Goal: Transaction & Acquisition: Purchase product/service

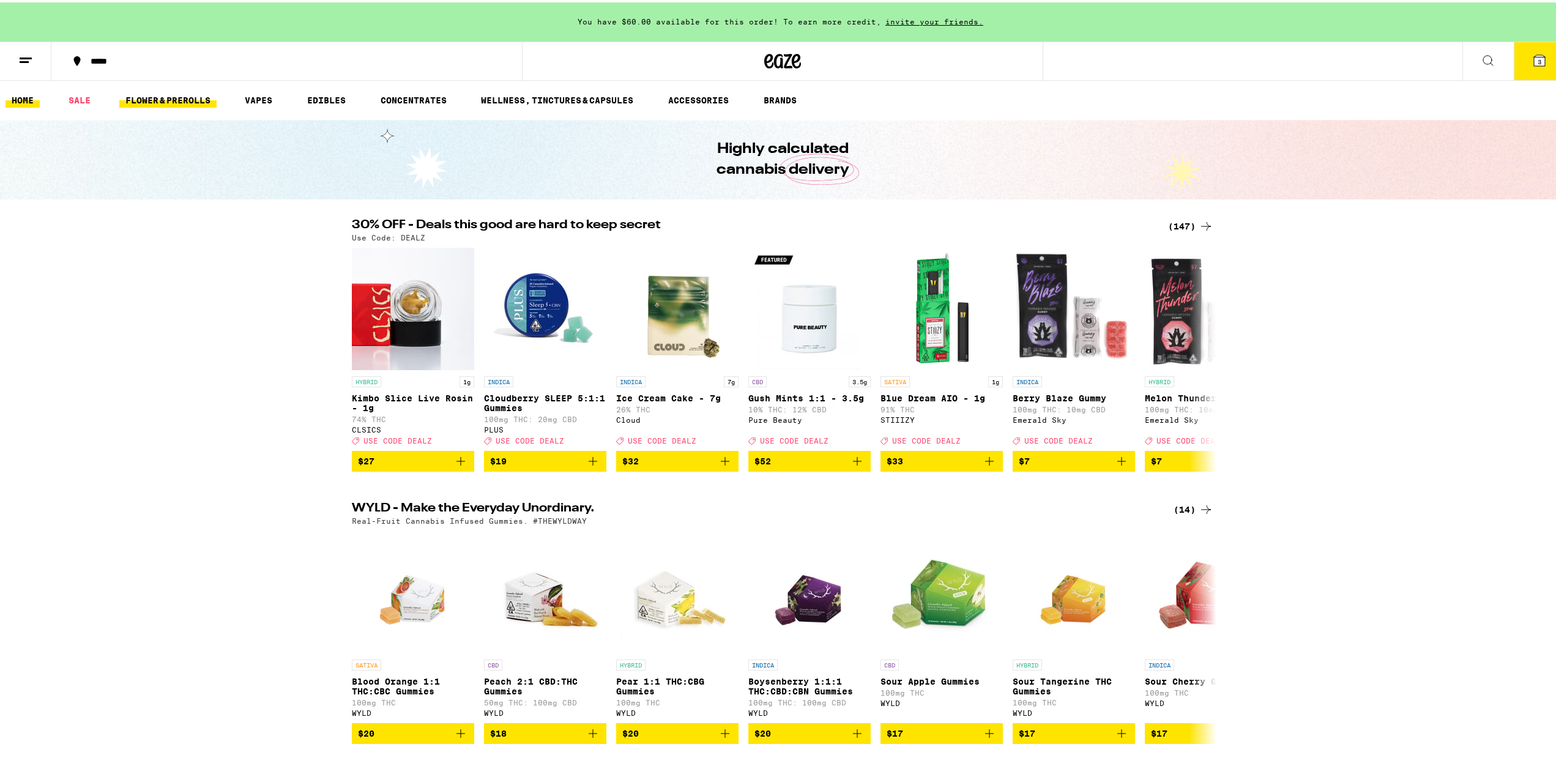
click at [159, 102] on link "FLOWER & PREROLLS" at bounding box center [167, 98] width 97 height 15
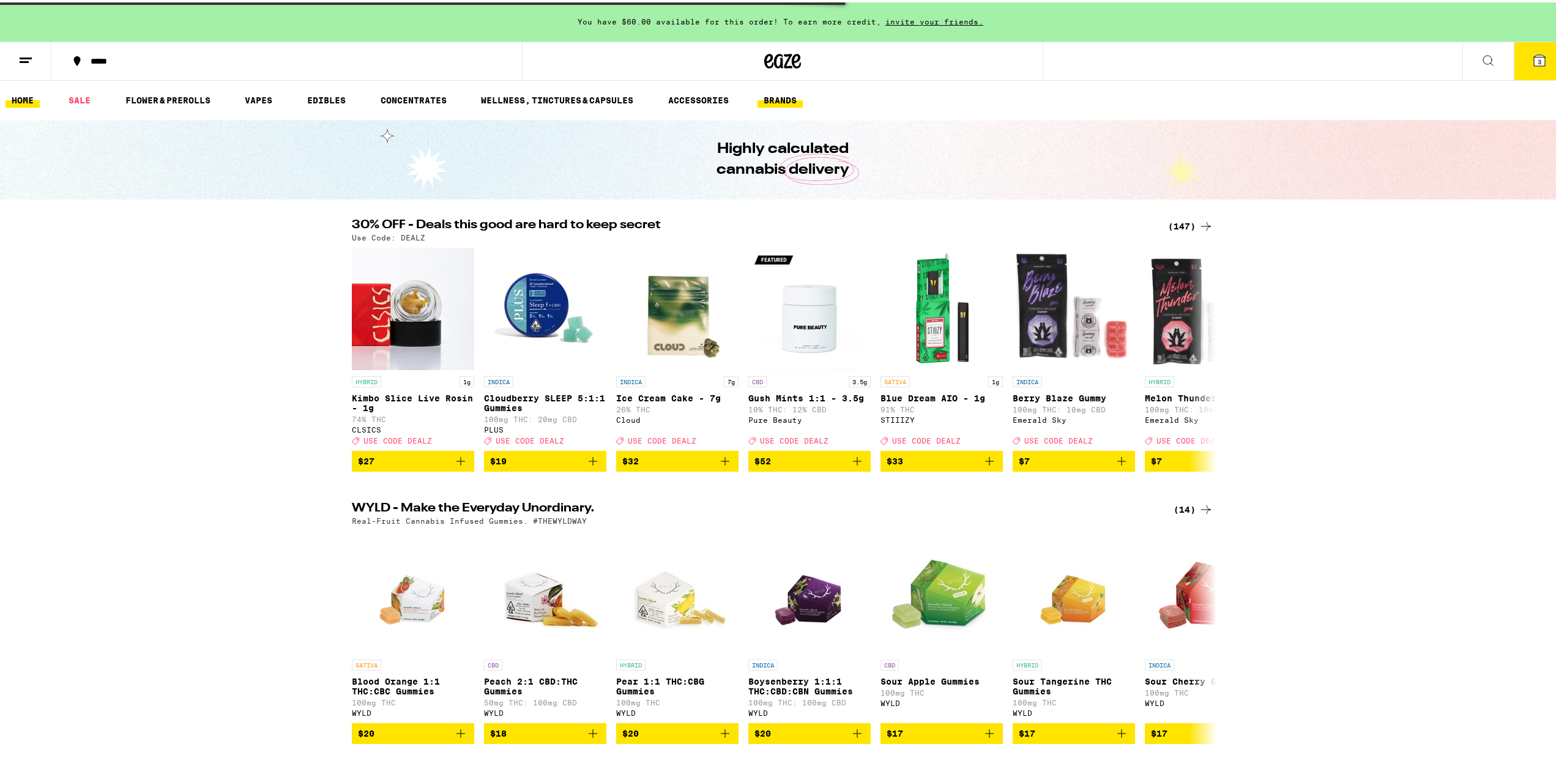
click at [785, 99] on link "BRANDS" at bounding box center [779, 98] width 45 height 15
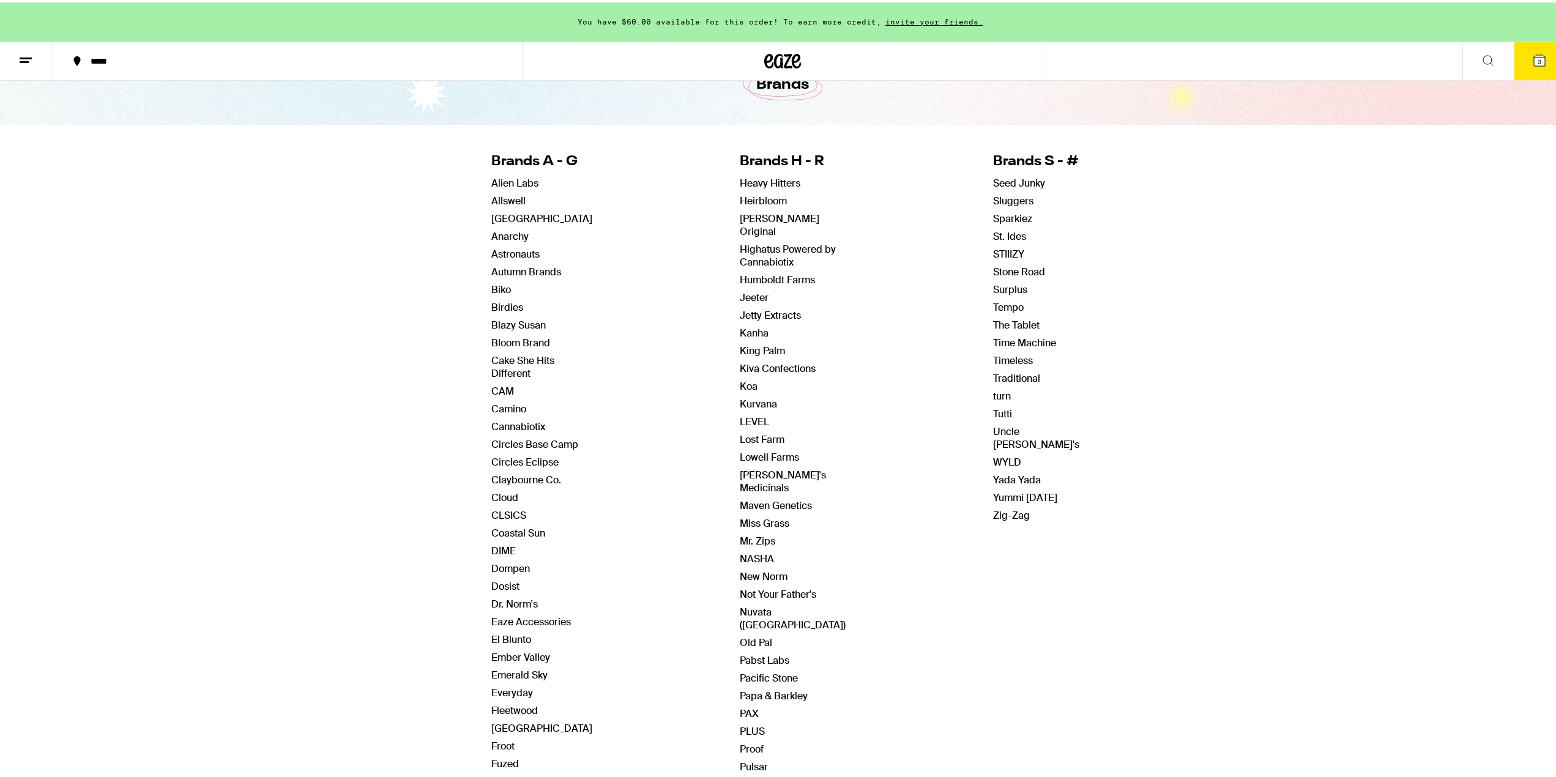
scroll to position [245, 0]
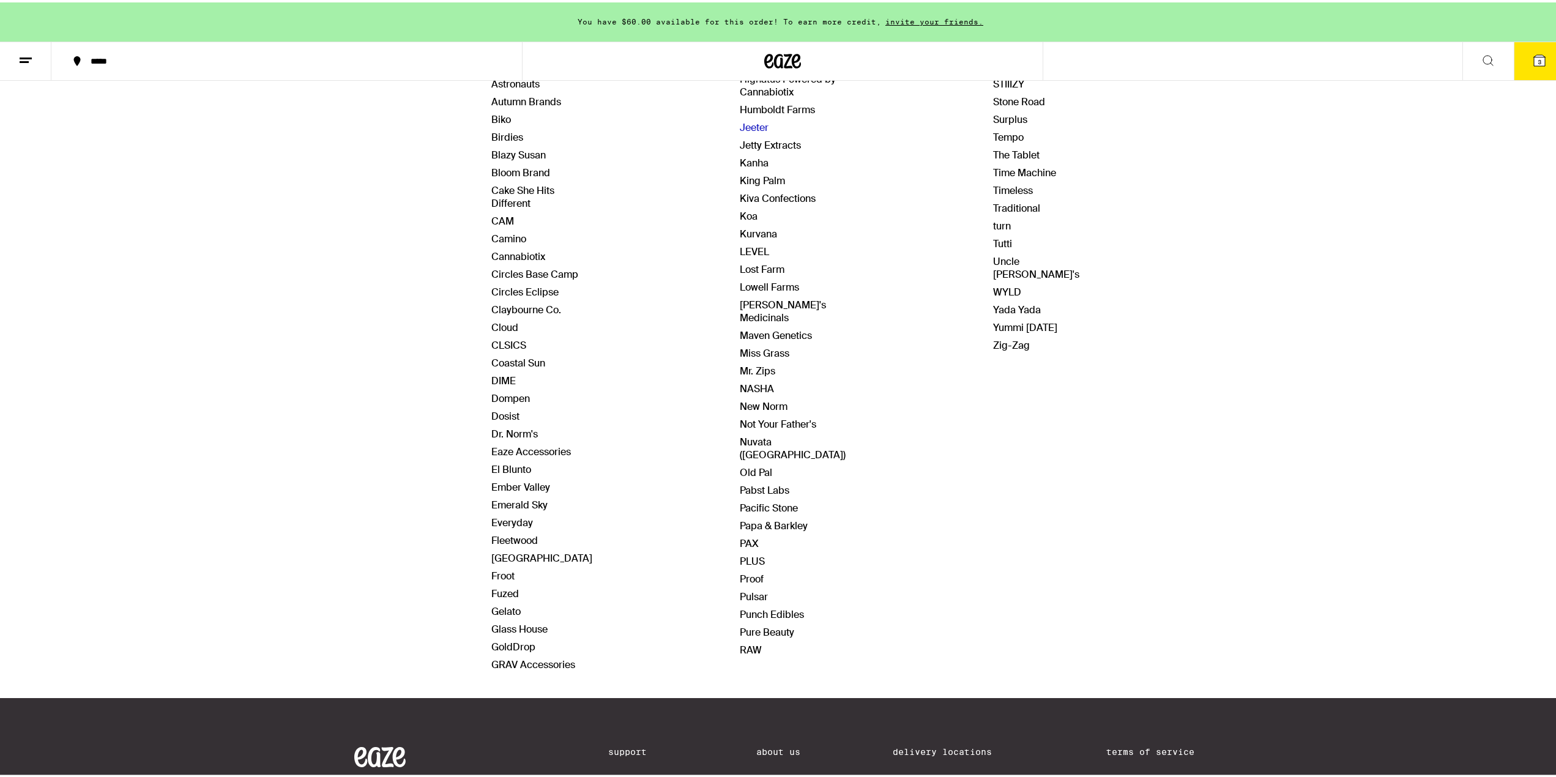
click at [745, 119] on link "Jeeter" at bounding box center [754, 125] width 29 height 13
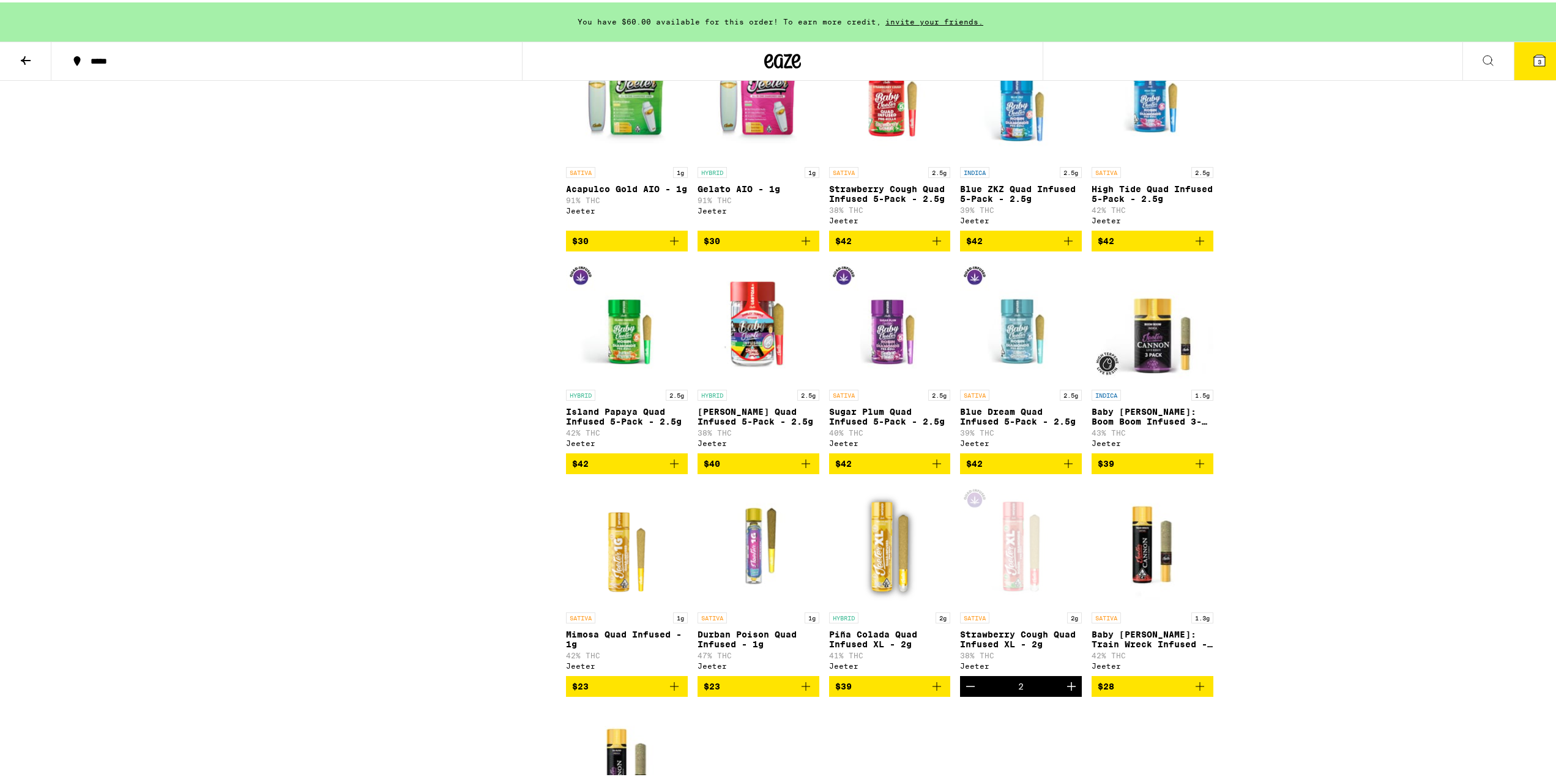
scroll to position [1101, 0]
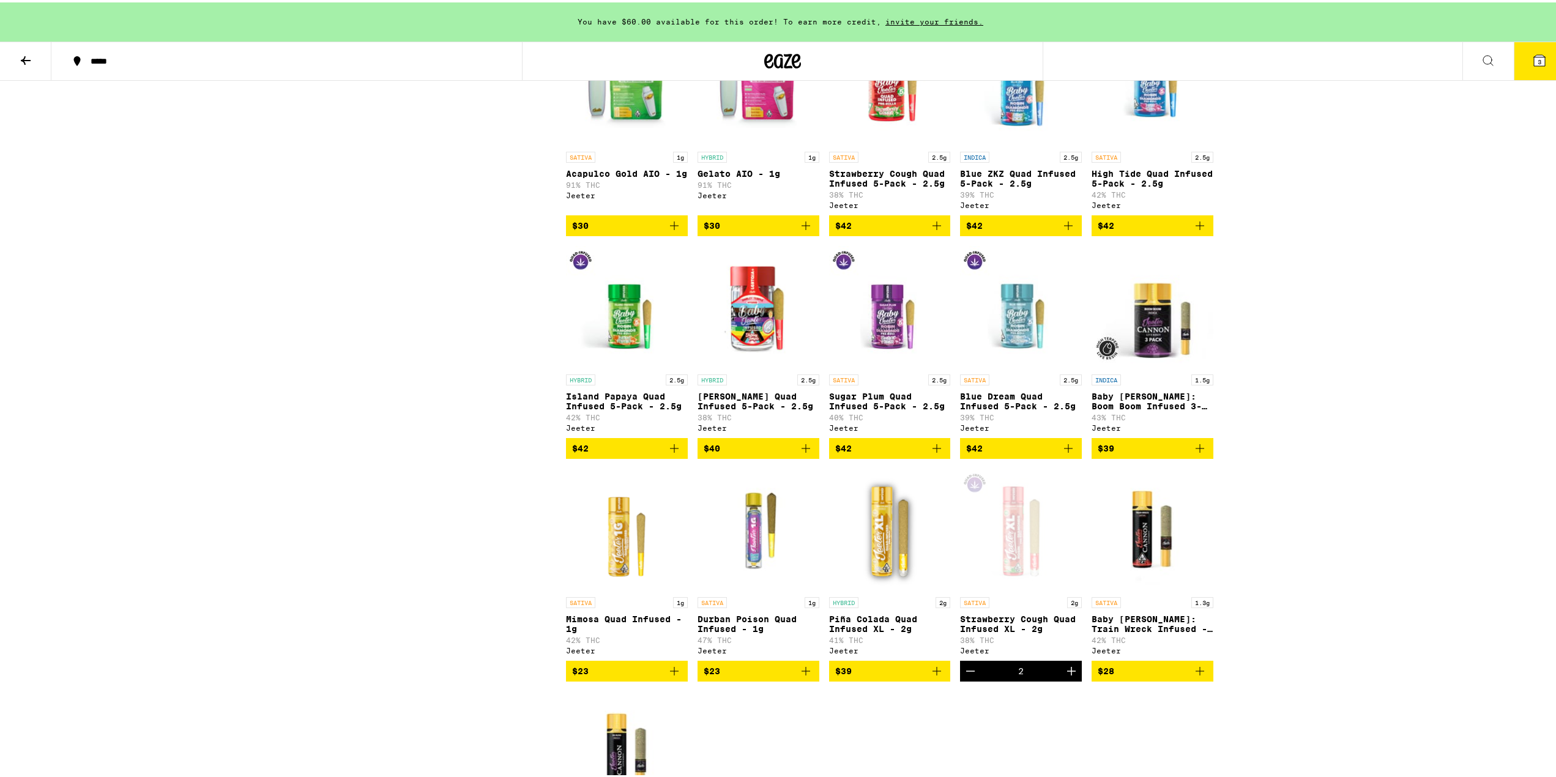
click at [898, 560] on img "Open page for Piña Colada Quad Infused XL - 2g from Jeeter" at bounding box center [890, 527] width 122 height 122
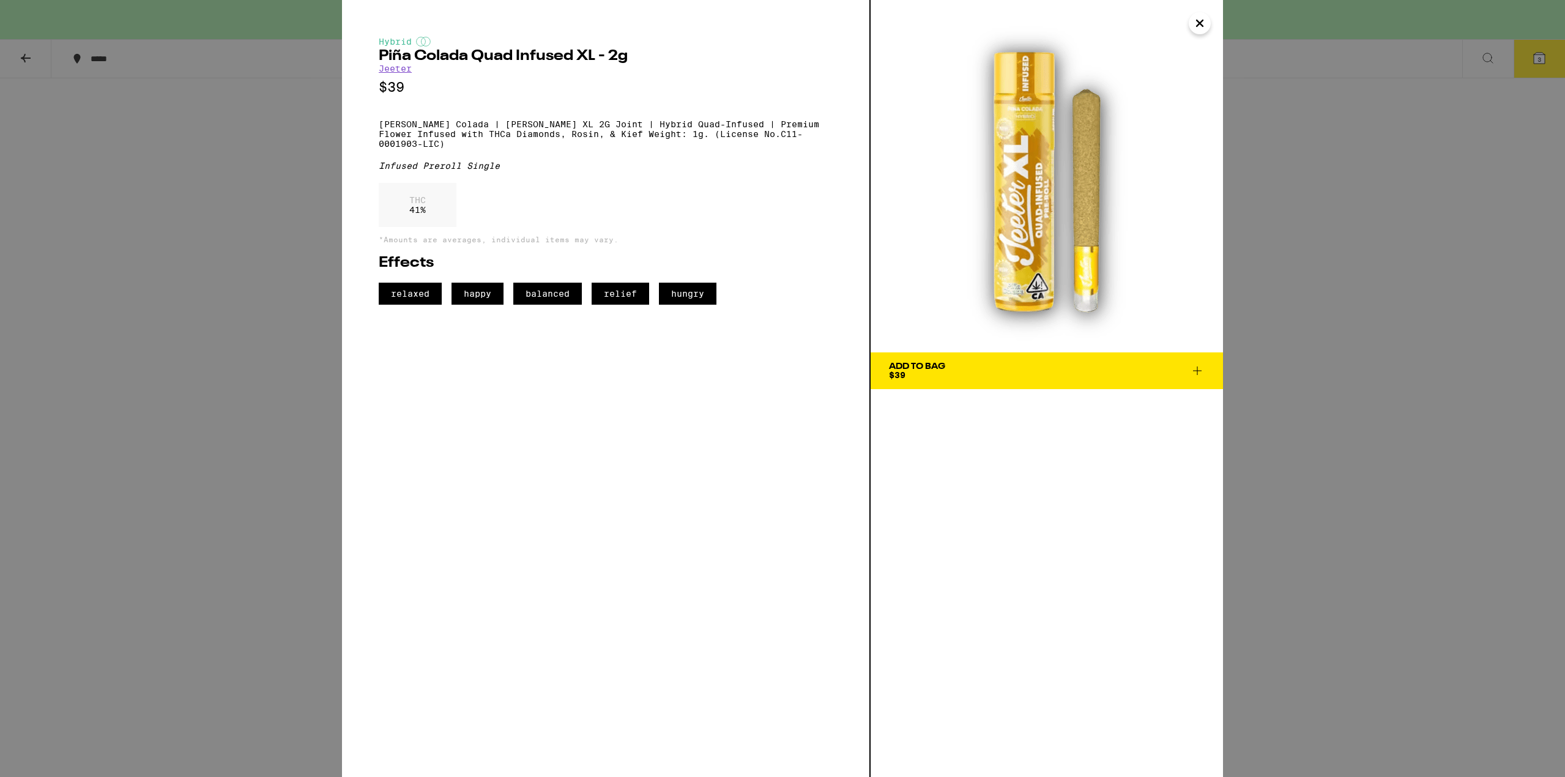
click at [1190, 18] on button "Close" at bounding box center [1200, 23] width 22 height 22
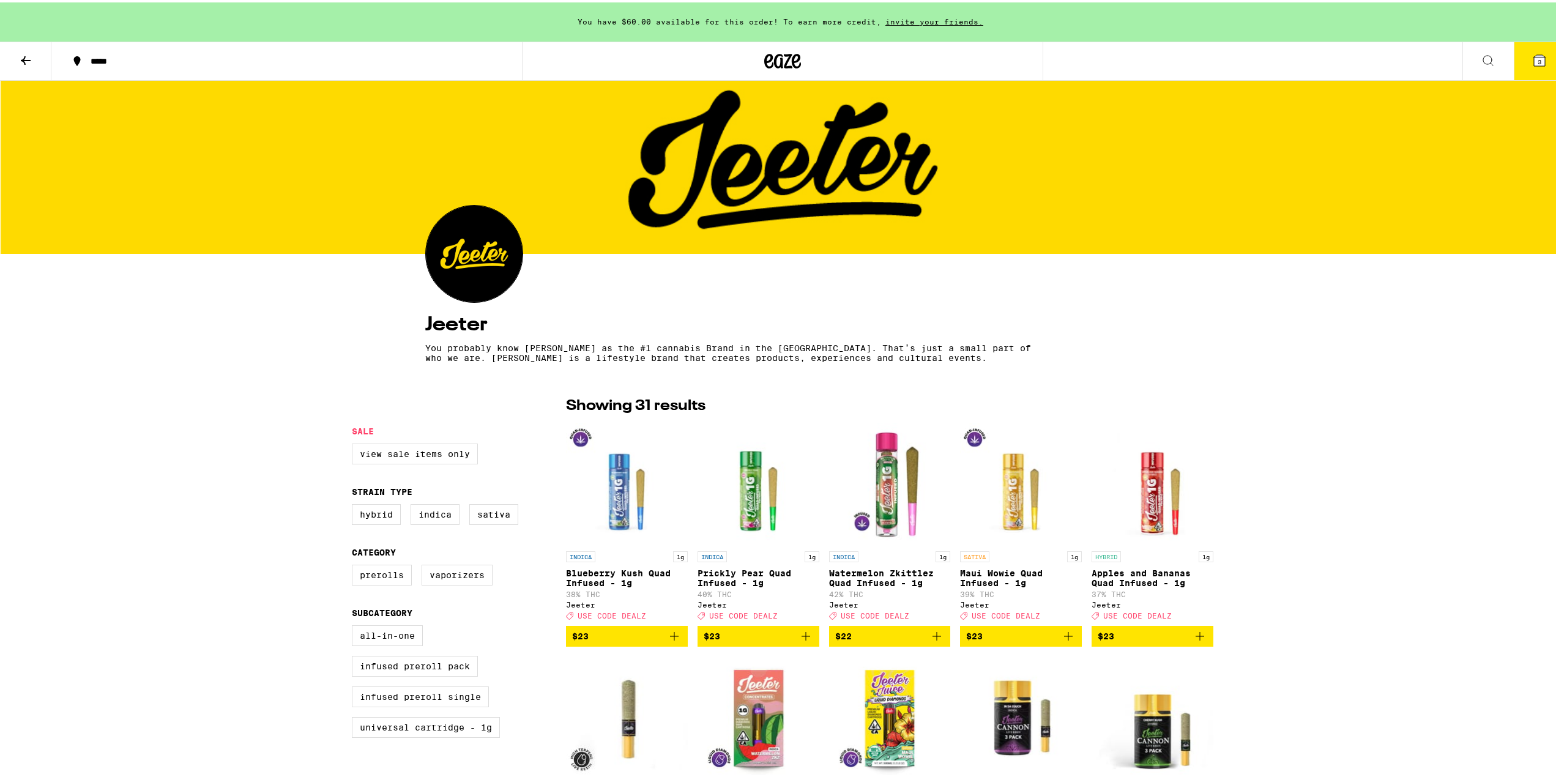
click at [1483, 50] on button at bounding box center [1487, 59] width 51 height 39
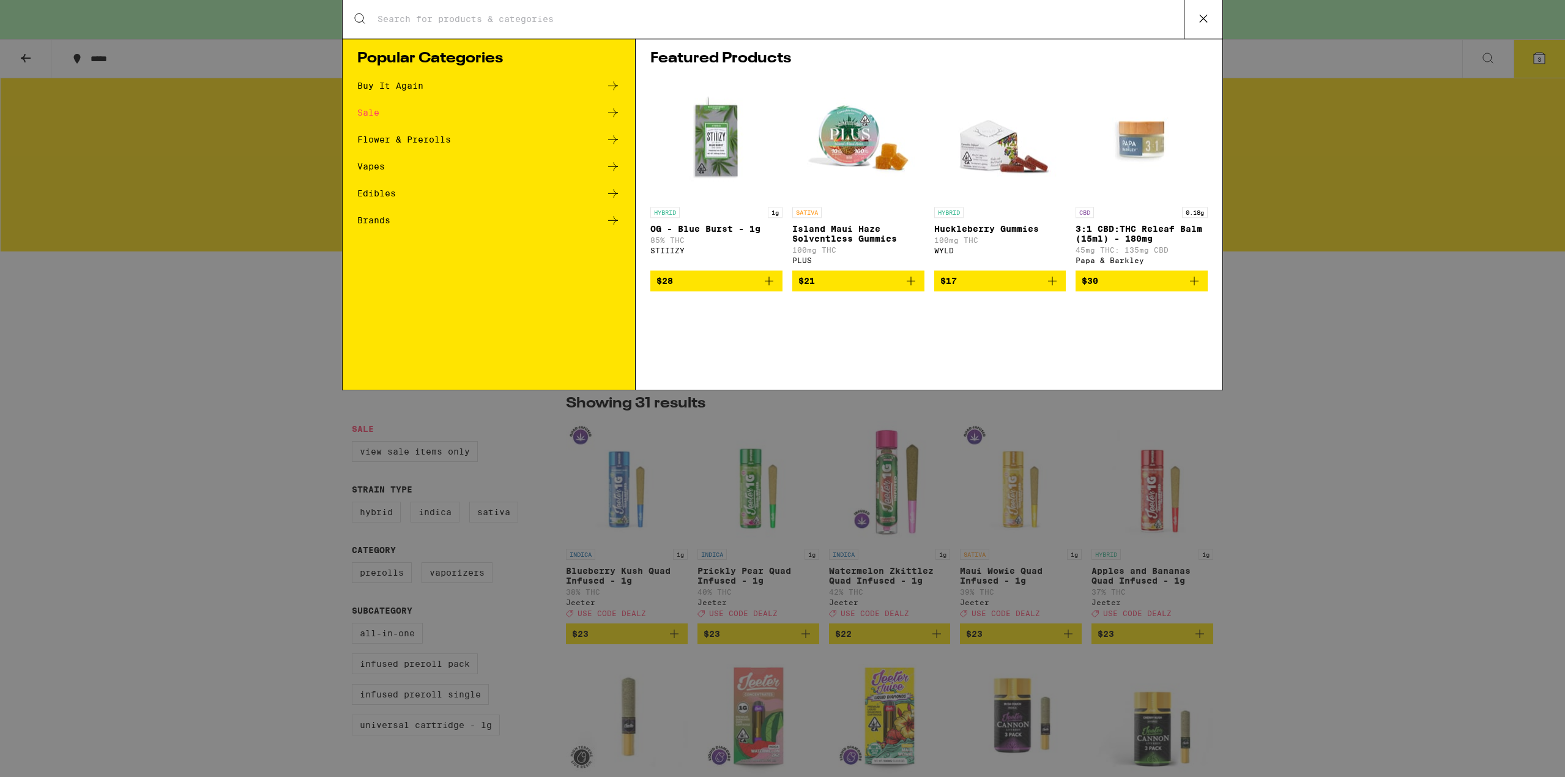
click at [640, 26] on div "Search for Products" at bounding box center [783, 20] width 880 height 39
click at [624, 17] on input "Search for Products" at bounding box center [780, 20] width 807 height 11
type input "[PERSON_NAME] xl"
